Goal: Navigation & Orientation: Find specific page/section

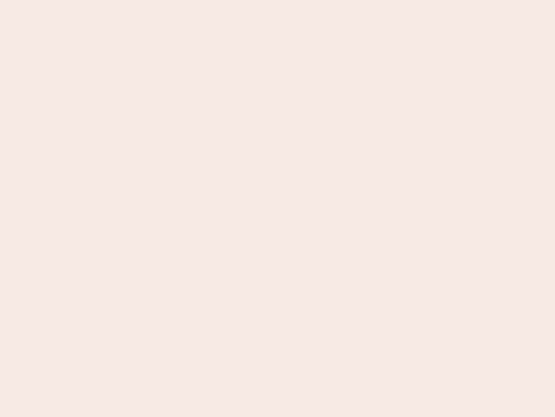
click at [278, 208] on nb-app "Almost there Thank you for registering for Newbook. Your account is under revie…" at bounding box center [277, 208] width 555 height 417
click at [278, 0] on nb-app "Almost there Thank you for registering for Newbook. Your account is under revie…" at bounding box center [277, 208] width 555 height 417
click at [297, 0] on nb-app "Almost there Thank you for registering for Newbook. Your account is under revie…" at bounding box center [277, 208] width 555 height 417
click at [278, 208] on nb-app "Almost there Thank you for registering for Newbook. Your account is under revie…" at bounding box center [277, 208] width 555 height 417
click at [278, 0] on nb-app "Almost there Thank you for registering for Newbook. Your account is under revie…" at bounding box center [277, 208] width 555 height 417
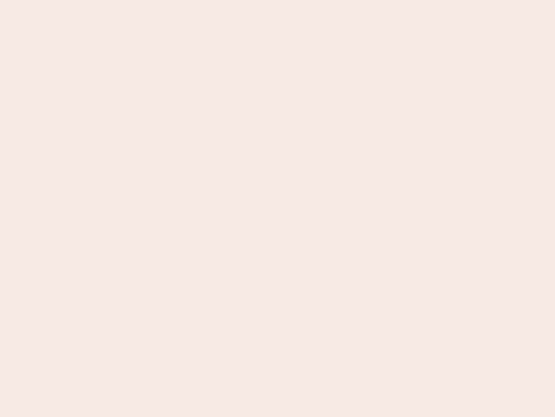
click at [194, 0] on nb-app "Almost there Thank you for registering for Newbook. Your account is under revie…" at bounding box center [277, 208] width 555 height 417
click at [278, 208] on nb-app "Almost there Thank you for registering for Newbook. Your account is under revie…" at bounding box center [277, 208] width 555 height 417
click at [278, 0] on nb-app "Almost there Thank you for registering for Newbook. Your account is under revie…" at bounding box center [277, 208] width 555 height 417
click at [194, 0] on nb-app "Almost there Thank you for registering for Newbook. Your account is under revie…" at bounding box center [277, 208] width 555 height 417
click at [278, 208] on nb-app "Almost there Thank you for registering for Newbook. Your account is under revie…" at bounding box center [277, 208] width 555 height 417
